Goal: Transaction & Acquisition: Purchase product/service

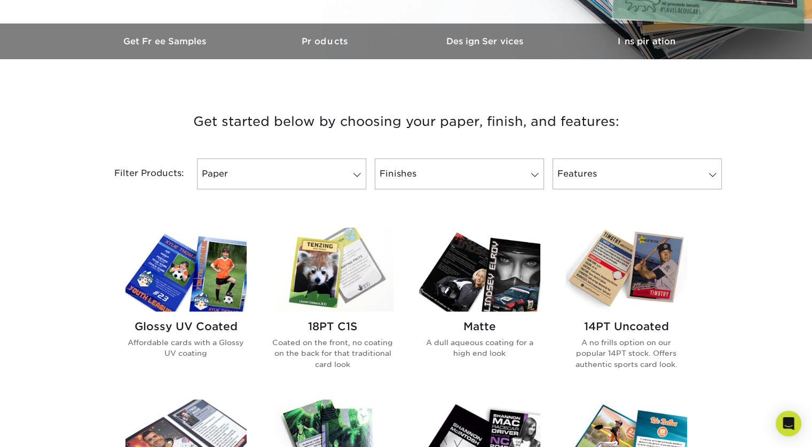
scroll to position [339, 0]
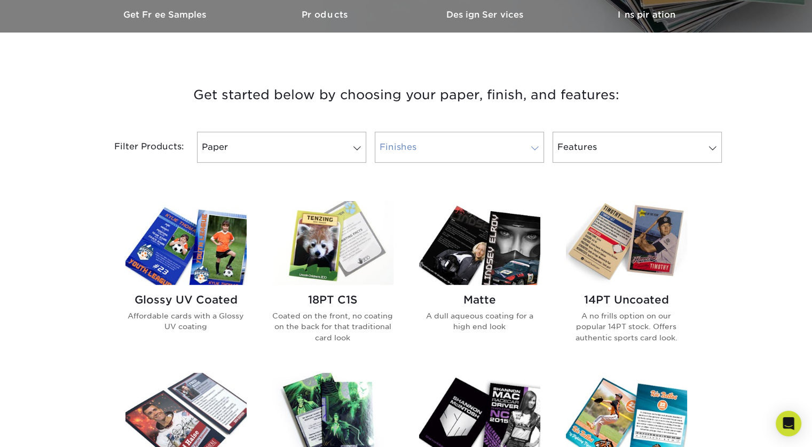
click at [448, 150] on link "Finishes" at bounding box center [459, 147] width 169 height 31
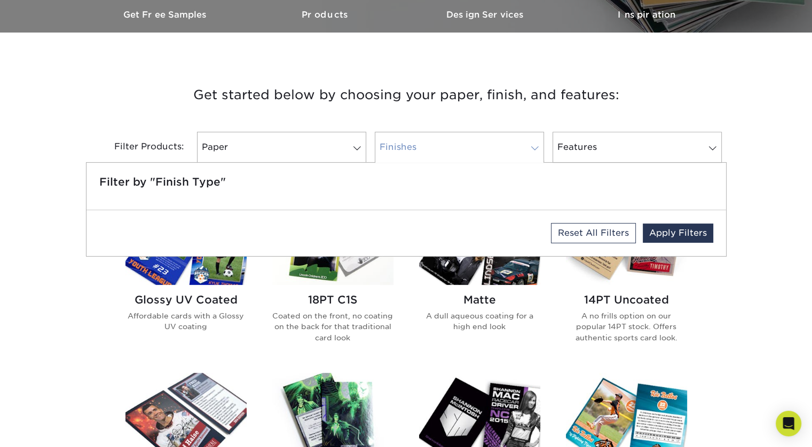
click at [448, 150] on link "Finishes" at bounding box center [459, 147] width 169 height 31
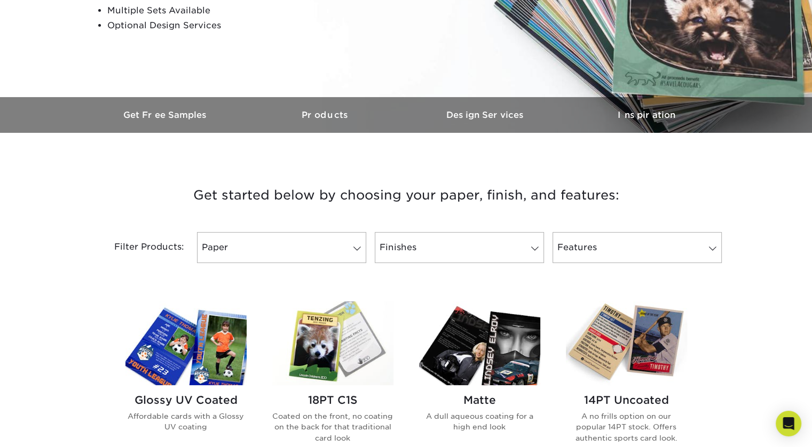
scroll to position [210, 0]
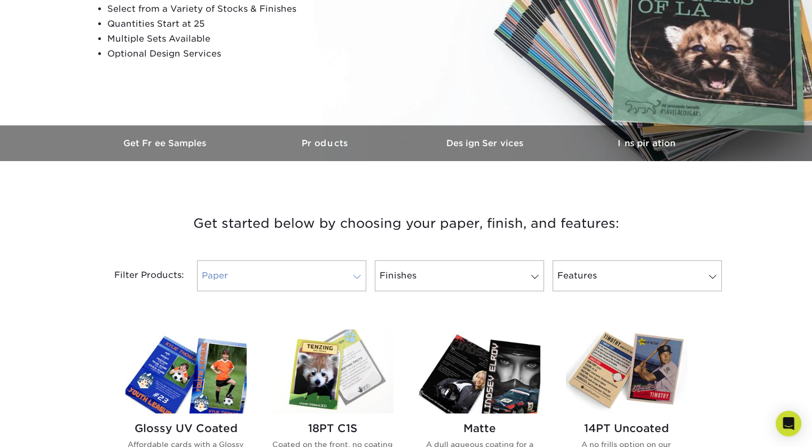
click at [359, 278] on span at bounding box center [357, 277] width 15 height 9
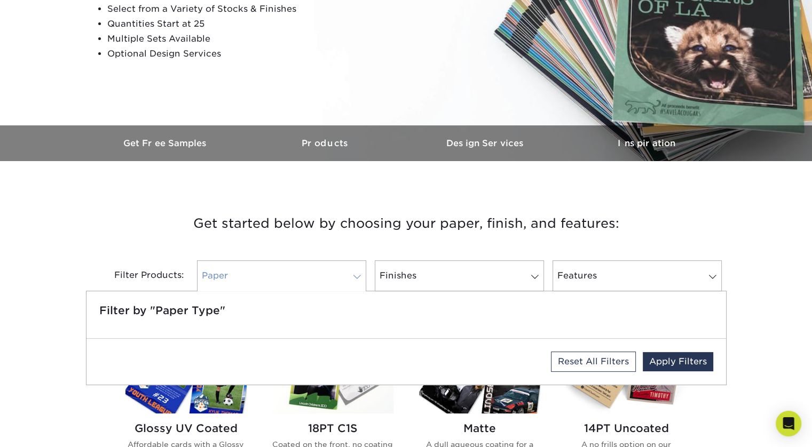
click at [359, 278] on span at bounding box center [357, 277] width 15 height 9
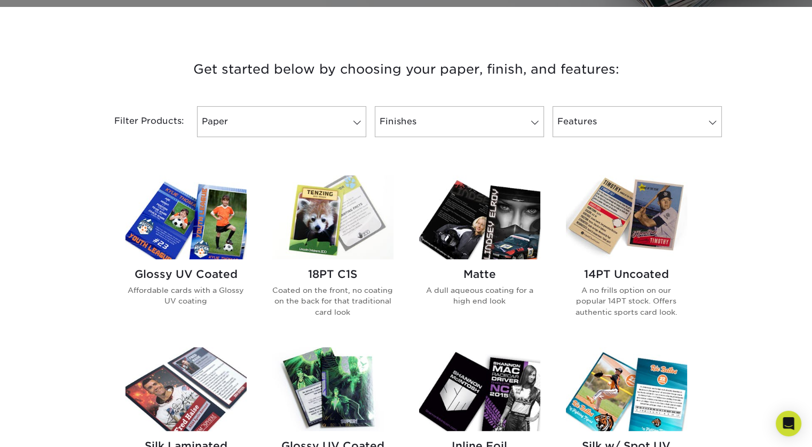
scroll to position [430, 0]
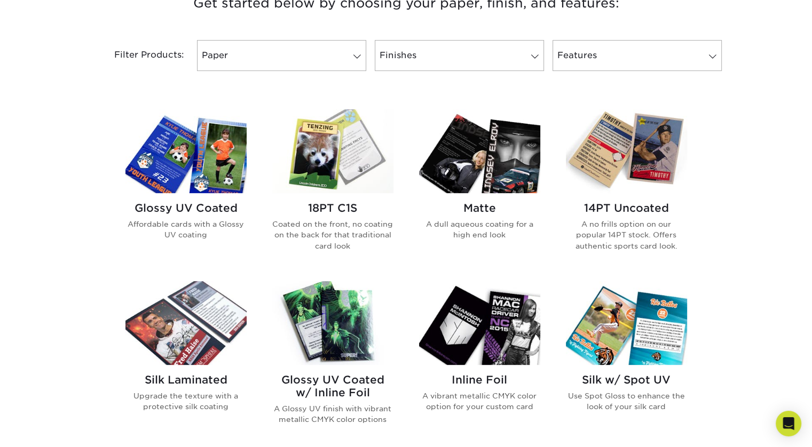
click at [643, 152] on img at bounding box center [626, 151] width 121 height 84
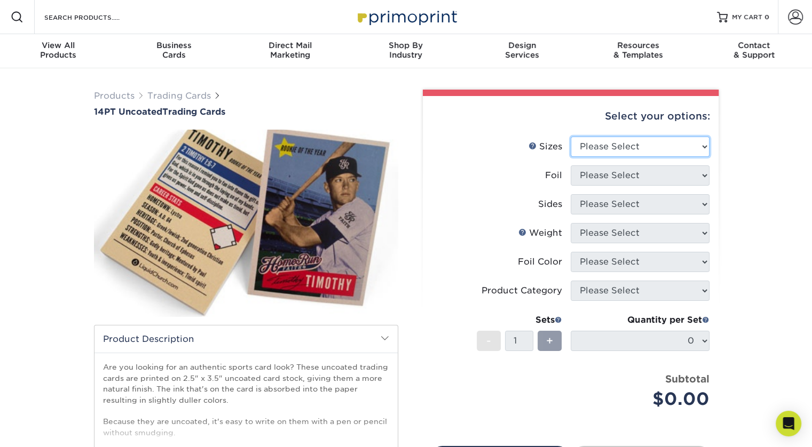
drag, startPoint x: 0, startPoint y: 0, endPoint x: 643, endPoint y: 152, distance: 660.5
click at [643, 152] on select "Please Select 2.5" x 3.5"" at bounding box center [640, 147] width 139 height 20
select select "2.50x3.50"
click at [571, 137] on select "Please Select 2.5" x 3.5"" at bounding box center [640, 147] width 139 height 20
click at [621, 182] on select "Please Select Yes No" at bounding box center [640, 176] width 139 height 20
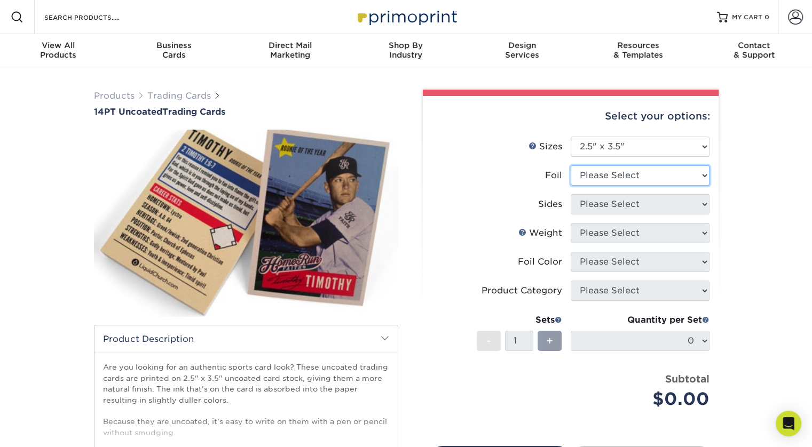
select select "0"
click at [571, 166] on select "Please Select Yes No" at bounding box center [640, 176] width 139 height 20
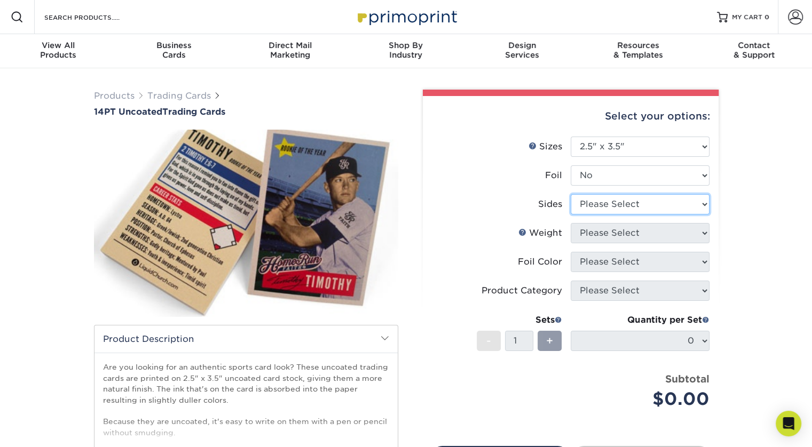
click at [622, 203] on select "Please Select Print Both Sides Print Front Only" at bounding box center [640, 204] width 139 height 20
select select "13abbda7-1d64-4f25-8bb2-c179b224825d"
click at [571, 194] on select "Please Select Print Both Sides Print Front Only" at bounding box center [640, 204] width 139 height 20
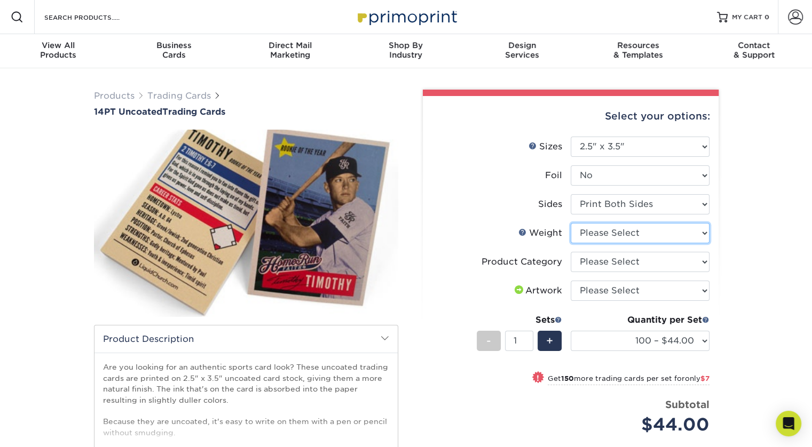
click at [609, 237] on select "Please Select 14PT Uncoated" at bounding box center [640, 233] width 139 height 20
select select "14PT Uncoated"
click at [571, 223] on select "Please Select 14PT Uncoated" at bounding box center [640, 233] width 139 height 20
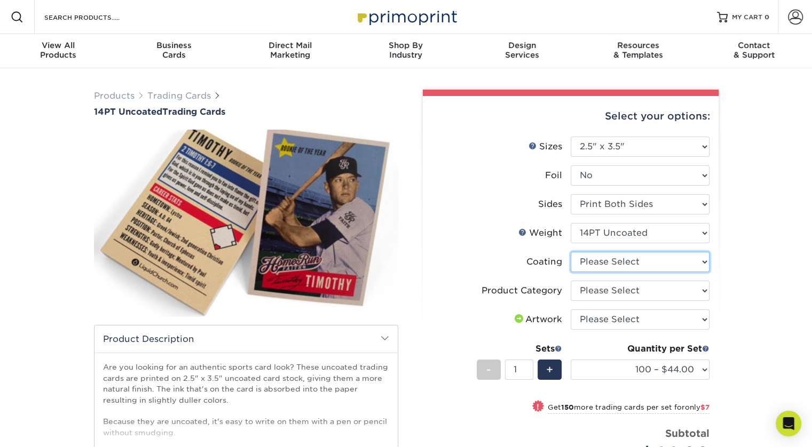
click at [596, 263] on select at bounding box center [640, 262] width 139 height 20
select select "3e7618de-abca-4bda-9f97-8b9129e913d8"
click at [571, 252] on select at bounding box center [640, 262] width 139 height 20
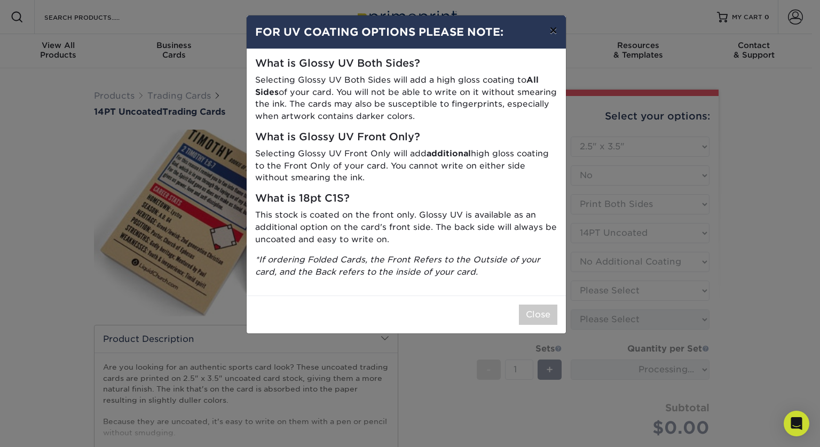
click at [551, 30] on button "×" at bounding box center [553, 30] width 25 height 30
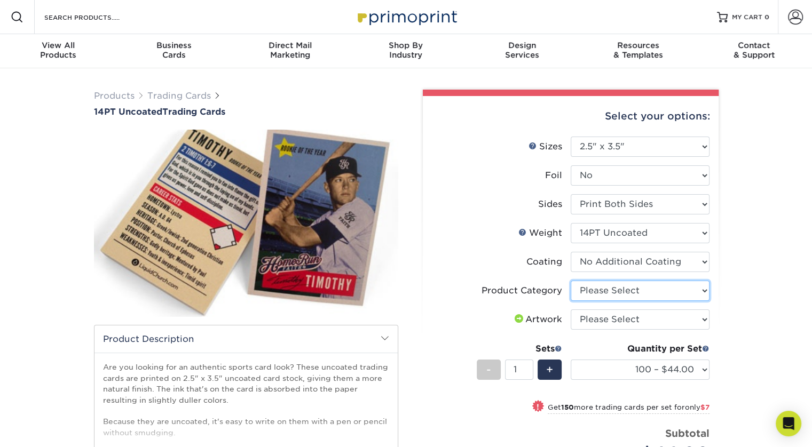
click at [702, 286] on select "Please Select Trading Cards" at bounding box center [640, 291] width 139 height 20
select select "c2f9bce9-36c2-409d-b101-c29d9d031e18"
click at [571, 281] on select "Please Select Trading Cards" at bounding box center [640, 291] width 139 height 20
click at [673, 317] on select "Please Select I will upload files I need a design - $100" at bounding box center [640, 320] width 139 height 20
select select "upload"
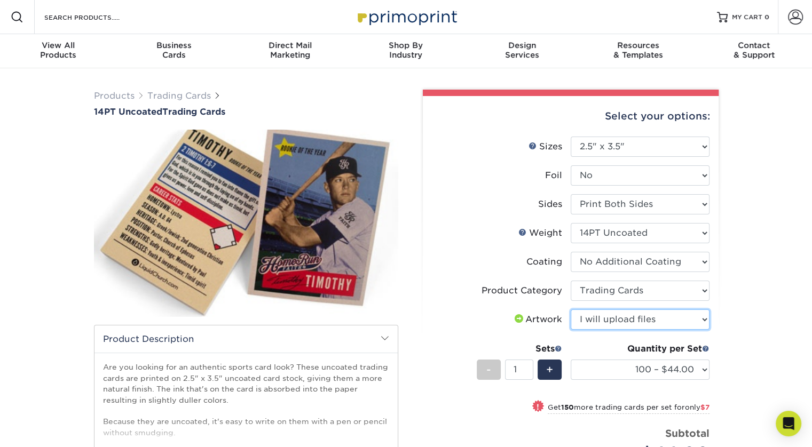
click at [571, 310] on select "Please Select I will upload files I need a design - $100" at bounding box center [640, 320] width 139 height 20
click at [551, 368] on span "+" at bounding box center [549, 370] width 7 height 16
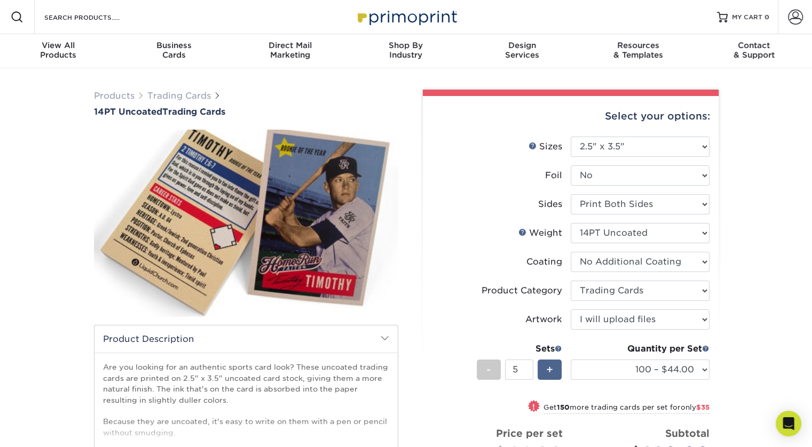
click at [551, 368] on span "+" at bounding box center [549, 370] width 7 height 16
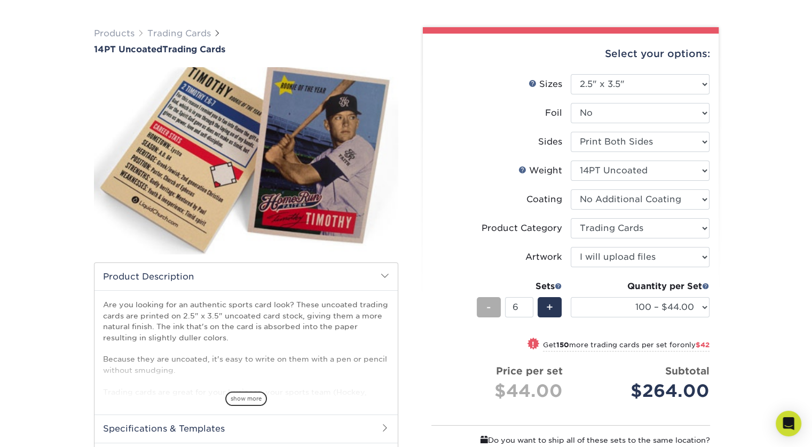
click at [491, 307] on span "-" at bounding box center [488, 308] width 5 height 16
type input "5"
click at [556, 284] on span at bounding box center [558, 285] width 7 height 7
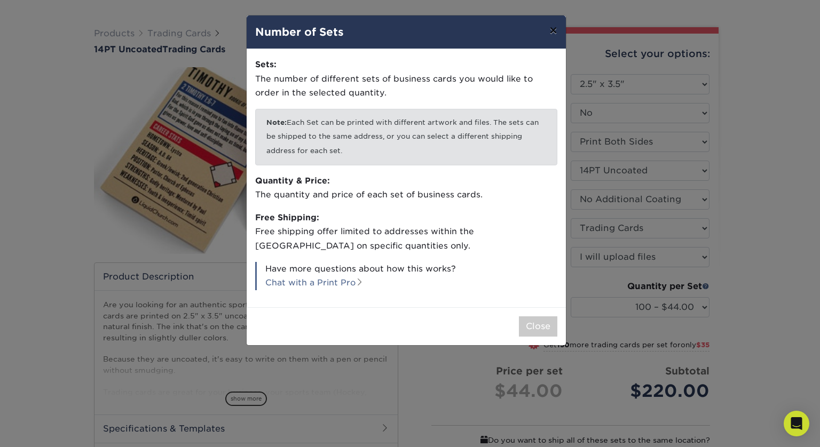
click at [554, 27] on button "×" at bounding box center [553, 30] width 25 height 30
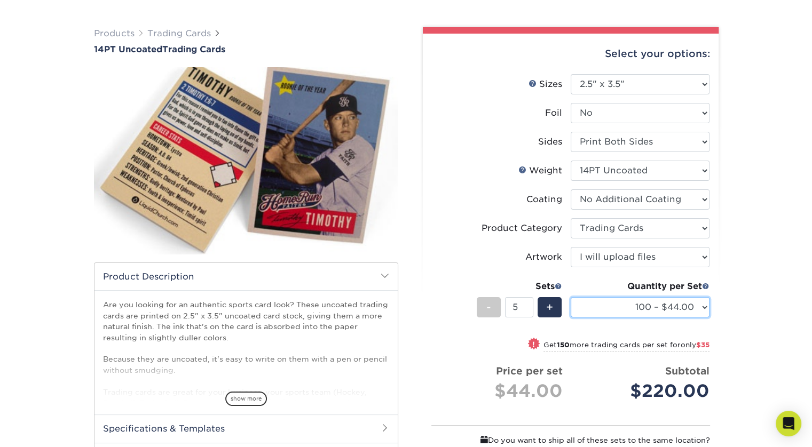
click at [696, 305] on select "100 – $44.00 250 – $51.00 500 – $54.00 1000 – $78.00 2500 – $148.00 5000 – $198…" at bounding box center [640, 307] width 139 height 20
click at [754, 243] on div "Products Trading Cards 14PT Uncoated Trading Cards show more Templates" at bounding box center [406, 306] width 812 height 601
click at [95, 93] on img at bounding box center [246, 161] width 304 height 210
click at [3, 6] on div "Products Trading Cards 14PT Uncoated Trading Cards show more Templates" at bounding box center [406, 306] width 812 height 601
